Goal: Task Accomplishment & Management: Manage account settings

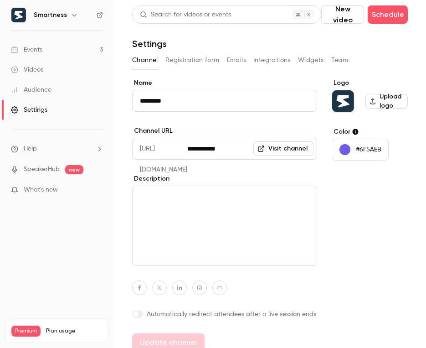
click at [51, 17] on h6 "Smartness" at bounding box center [50, 14] width 33 height 9
click at [40, 49] on div "Events" at bounding box center [26, 49] width 31 height 9
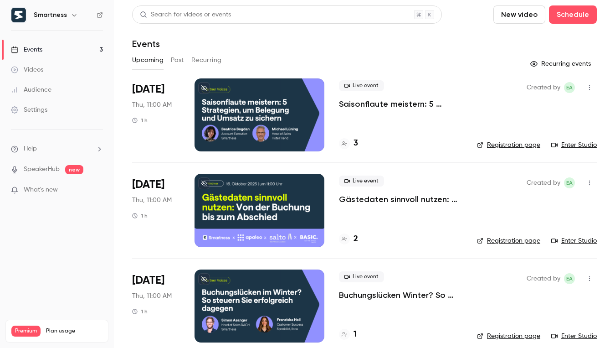
click at [426, 184] on button "button" at bounding box center [589, 182] width 15 height 15
click at [384, 184] on div at bounding box center [307, 174] width 615 height 348
click at [382, 199] on p "Gästedaten sinnvoll nutzen: Von der Buchung bis zur Abreise" at bounding box center [400, 199] width 123 height 11
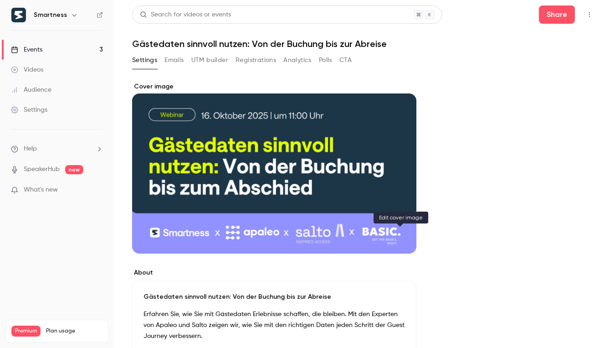
click at [397, 235] on icon "Cover image" at bounding box center [400, 236] width 10 height 7
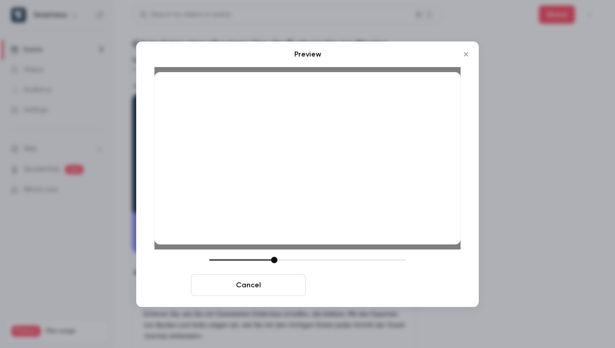
click at [373, 288] on button "Save cover" at bounding box center [366, 285] width 115 height 22
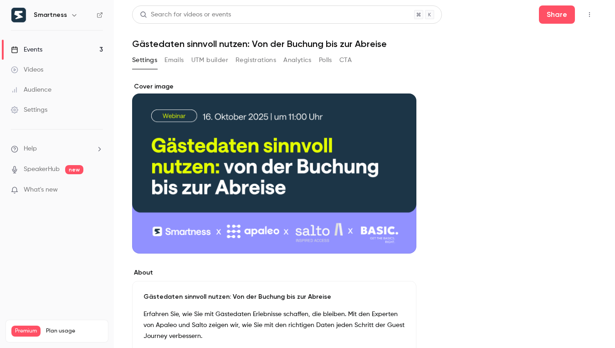
click at [232, 299] on p "Gästedaten sinnvoll nutzen: Von der Buchung bis zur Abreise" at bounding box center [275, 296] width 262 height 9
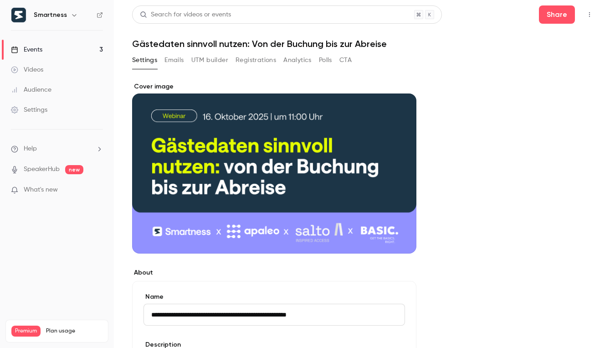
click at [237, 319] on input "**********" at bounding box center [275, 314] width 262 height 22
type input "**********"
click at [63, 46] on link "Events 3" at bounding box center [57, 50] width 114 height 20
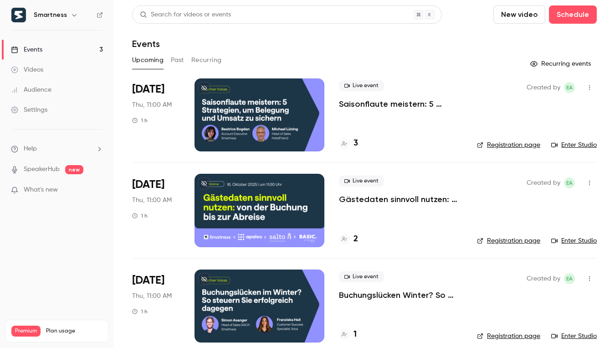
click at [426, 202] on p "Gästedaten sinnvoll nutzen: Von der Buchung bis zur Abreise" at bounding box center [400, 199] width 123 height 11
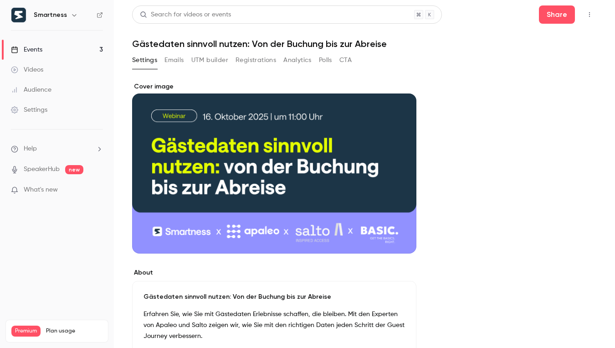
click at [293, 36] on header "Search for videos or events Share Gästedaten sinnvoll nutzen: Von der Buchung b…" at bounding box center [364, 27] width 465 height 44
click at [273, 42] on h1 "Gästedaten sinnvoll nutzen: Von der Buchung bis zur Abreise" at bounding box center [364, 43] width 465 height 11
click at [256, 43] on h1 "Gästedaten sinnvoll nutzen: Von der Buchung bis zur Abreise" at bounding box center [364, 43] width 465 height 11
click at [348, 44] on h1 "Gästedaten sinnvoll nutzen: Von der Buchung bis zur Abreise" at bounding box center [364, 43] width 465 height 11
click at [426, 15] on button "button" at bounding box center [589, 14] width 15 height 15
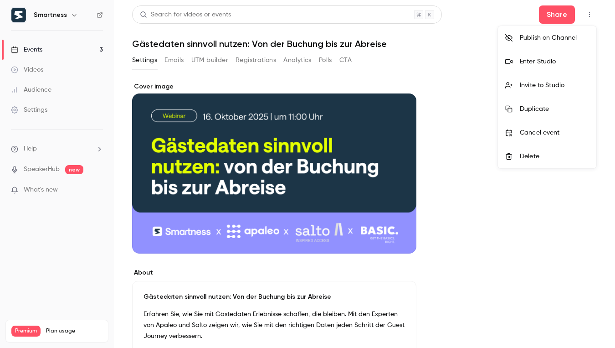
click at [426, 200] on div at bounding box center [307, 174] width 615 height 348
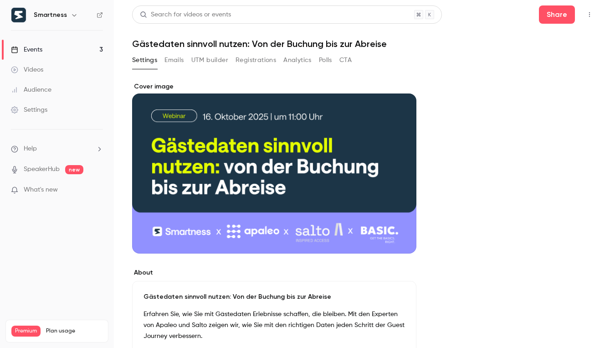
click at [174, 59] on button "Emails" at bounding box center [174, 60] width 19 height 15
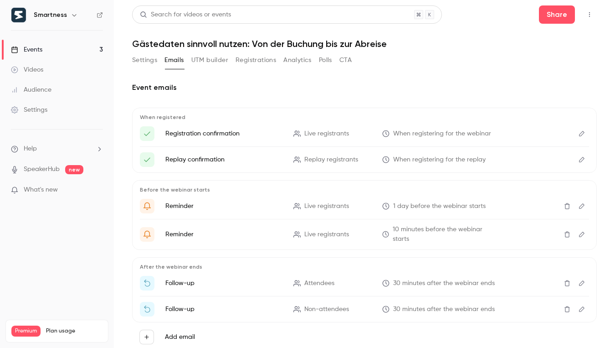
click at [204, 59] on button "UTM builder" at bounding box center [209, 60] width 37 height 15
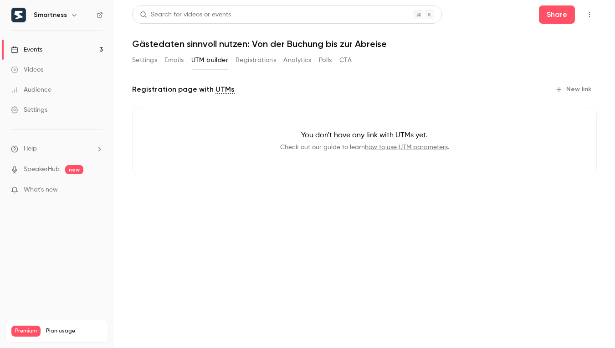
click at [137, 63] on button "Settings" at bounding box center [144, 60] width 25 height 15
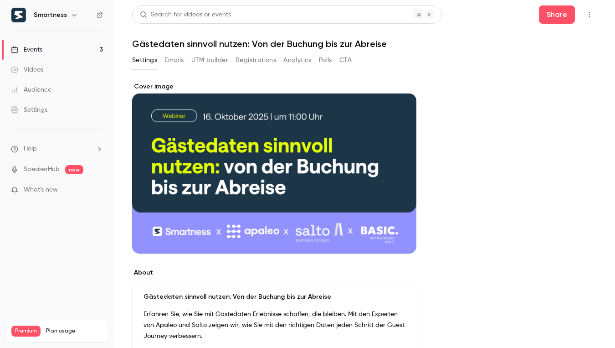
click at [65, 53] on link "Events 3" at bounding box center [57, 50] width 114 height 20
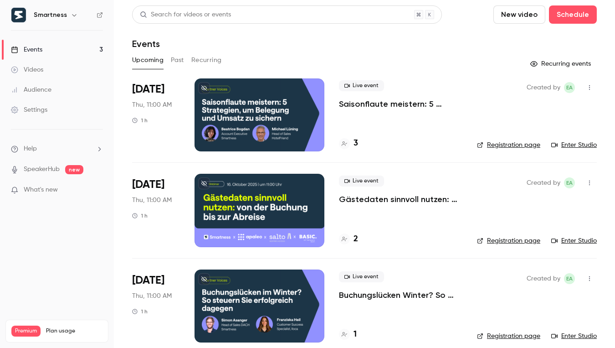
click at [426, 238] on link "Registration page" at bounding box center [508, 240] width 63 height 9
